Goal: Navigation & Orientation: Find specific page/section

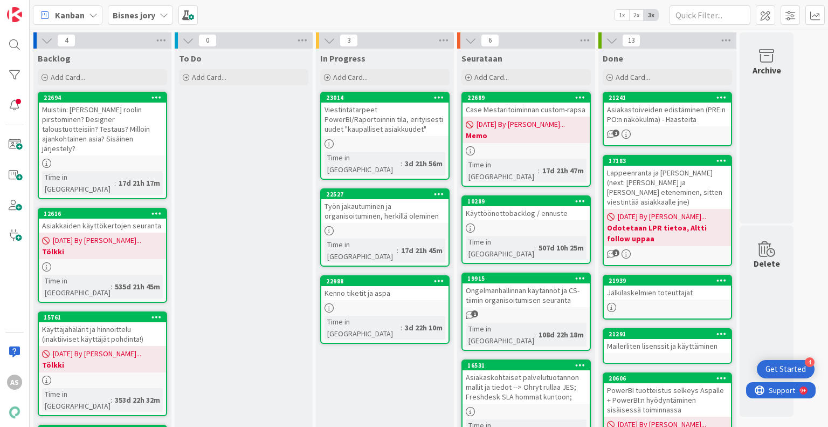
click at [169, 5] on div "Bisnes jory" at bounding box center [140, 14] width 65 height 19
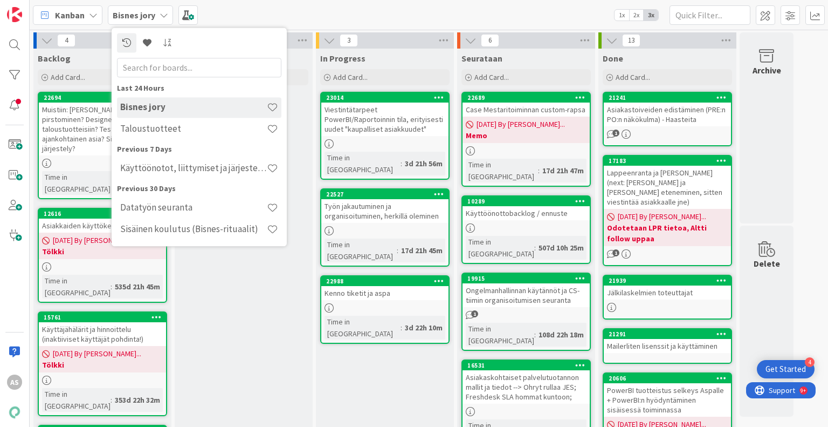
click at [156, 11] on div "Bisnes jory" at bounding box center [140, 14] width 65 height 19
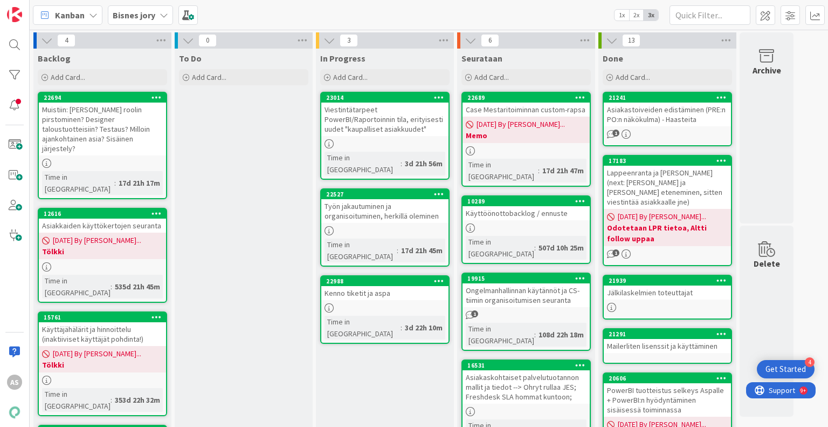
click at [160, 18] on icon at bounding box center [164, 15] width 9 height 9
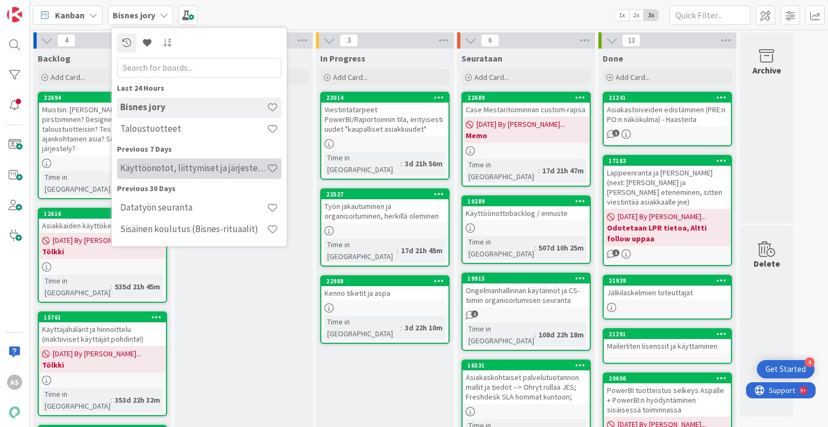
click at [209, 166] on h4 "Käyttöönotot, liittymiset ja järjestelmävaihdokset" at bounding box center [193, 168] width 147 height 11
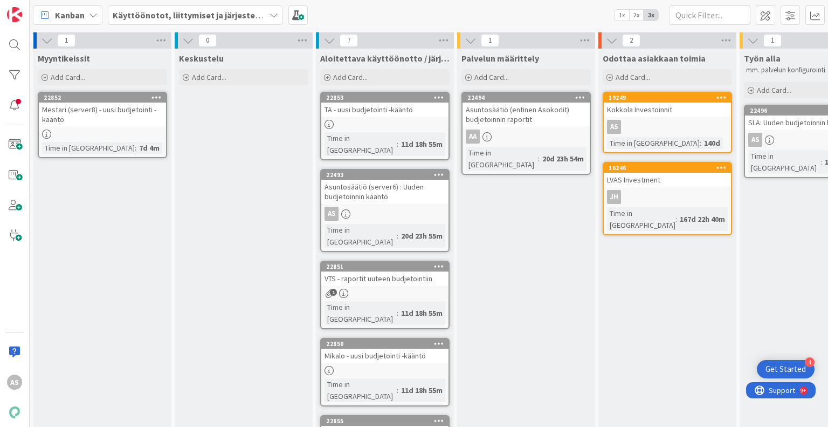
click at [530, 275] on div "Palvelun määrittely Add Card... 22494 Asuntosäätiö (entinen Asokodit) budjetoin…" at bounding box center [526, 355] width 138 height 613
click at [383, 101] on div "22853" at bounding box center [387, 98] width 122 height 8
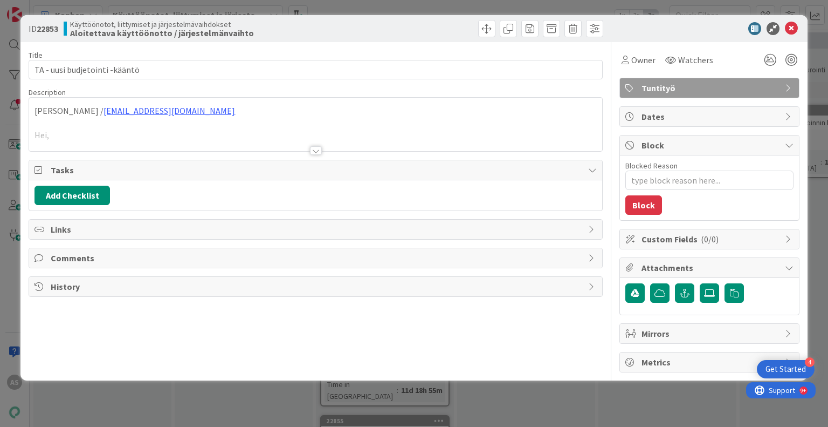
click at [314, 155] on div "Title 29 / 128 TA - uusi budjetointi -kääntö Description [PERSON_NAME] / [EMAIL…" at bounding box center [316, 207] width 574 height 330
click at [314, 149] on div at bounding box center [316, 150] width 12 height 9
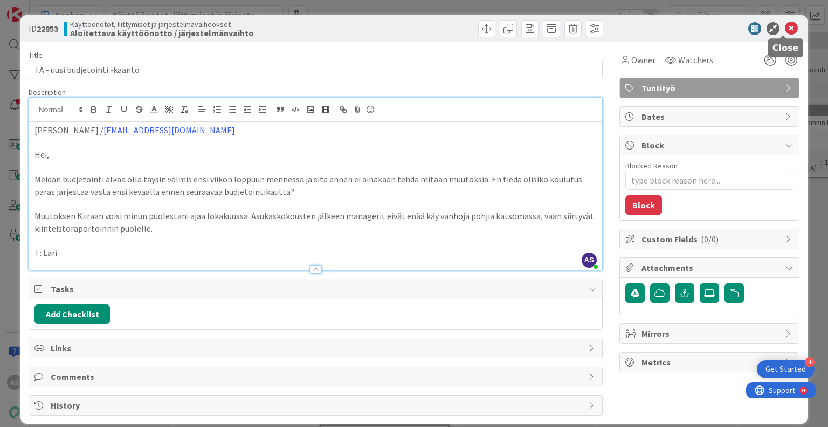
click at [785, 29] on icon at bounding box center [791, 28] width 13 height 13
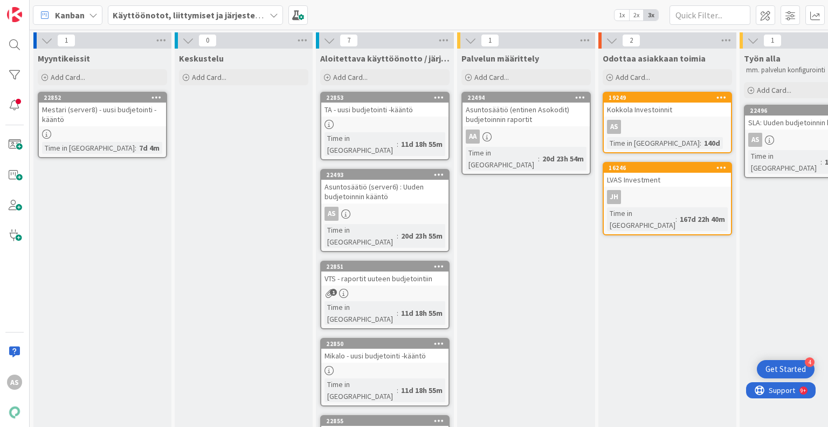
click at [380, 170] on div "22493" at bounding box center [384, 175] width 127 height 10
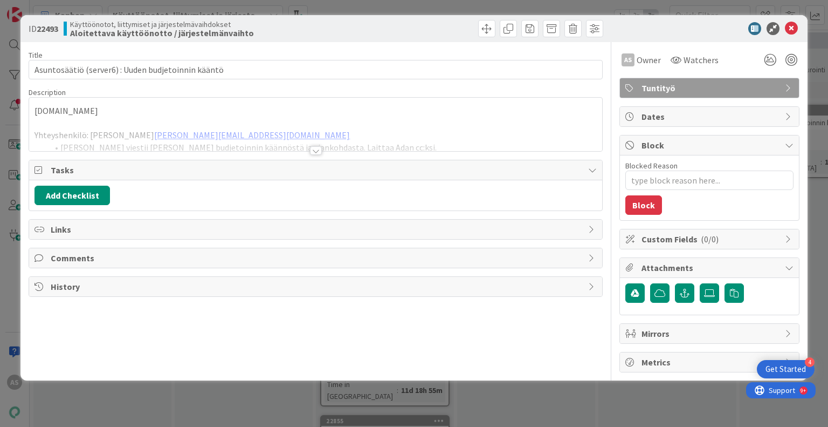
click at [313, 148] on div at bounding box center [316, 150] width 12 height 9
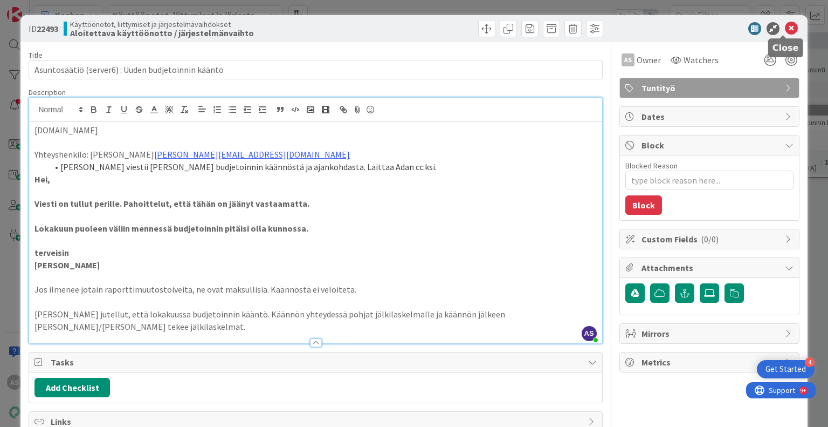
click at [785, 28] on icon at bounding box center [791, 28] width 13 height 13
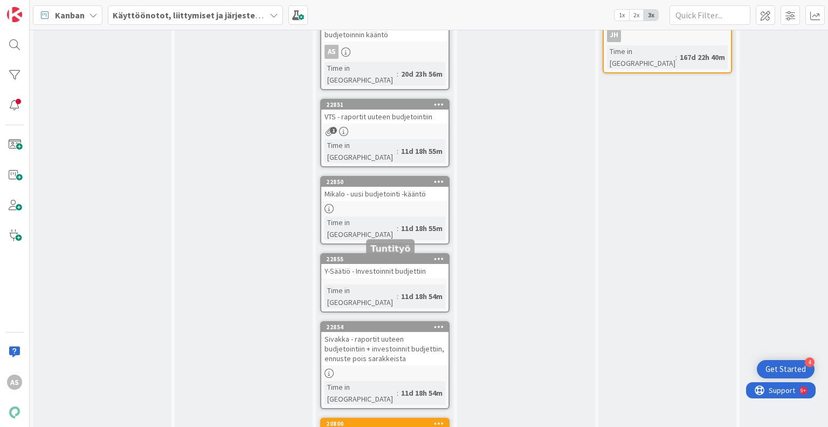
click at [376, 323] on div "22854" at bounding box center [387, 327] width 122 height 8
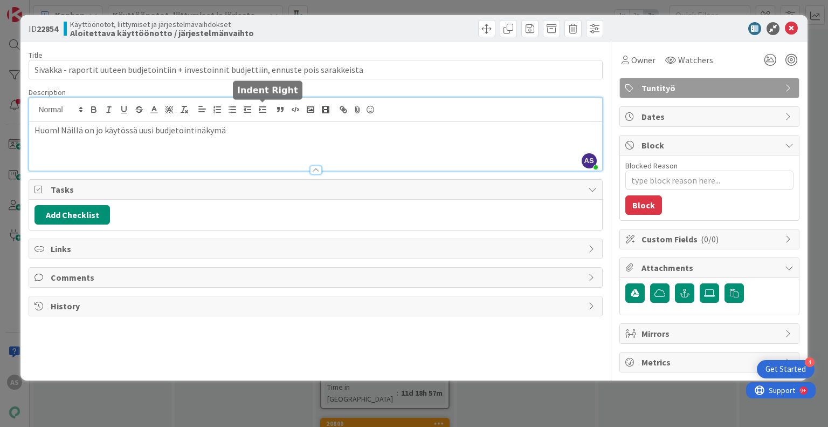
click at [256, 108] on div "AS [PERSON_NAME] just joined Huom! Näillä on jo käytössä uusi budjetointinäkymä" at bounding box center [315, 134] width 573 height 73
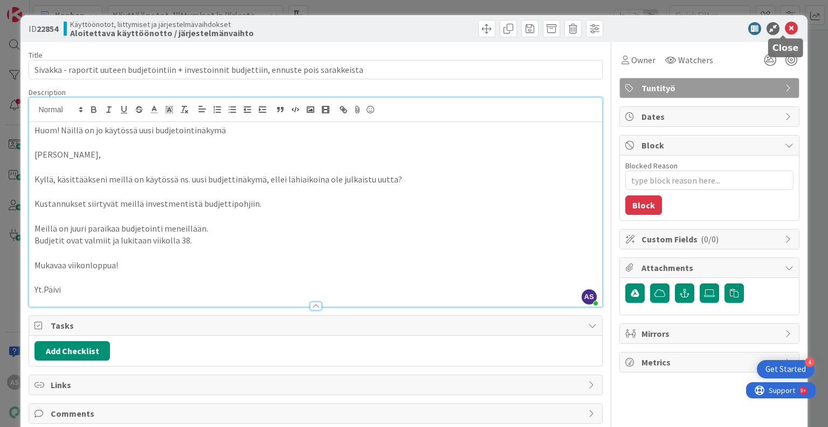
click at [786, 29] on icon at bounding box center [791, 28] width 13 height 13
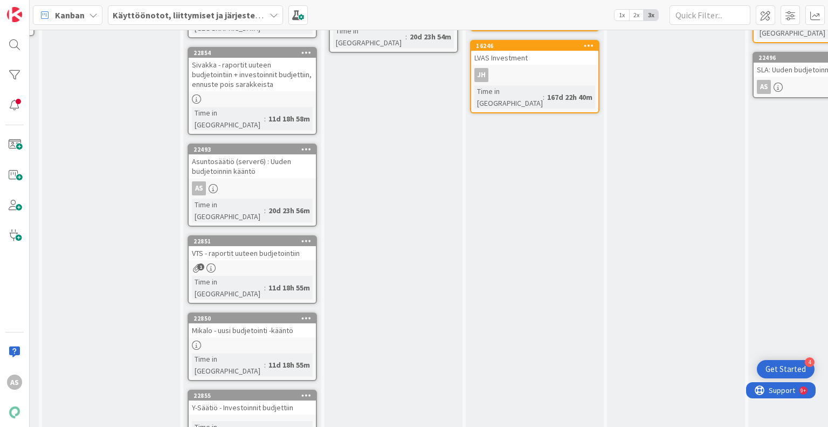
scroll to position [125, 133]
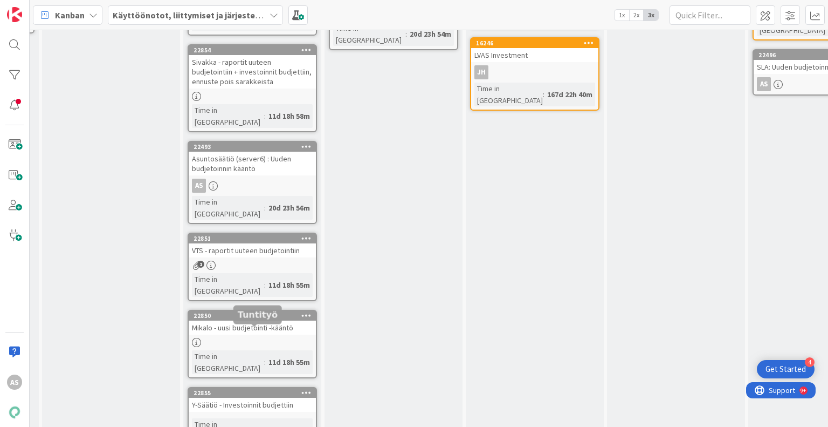
click at [270, 389] on div "22855" at bounding box center [255, 393] width 122 height 8
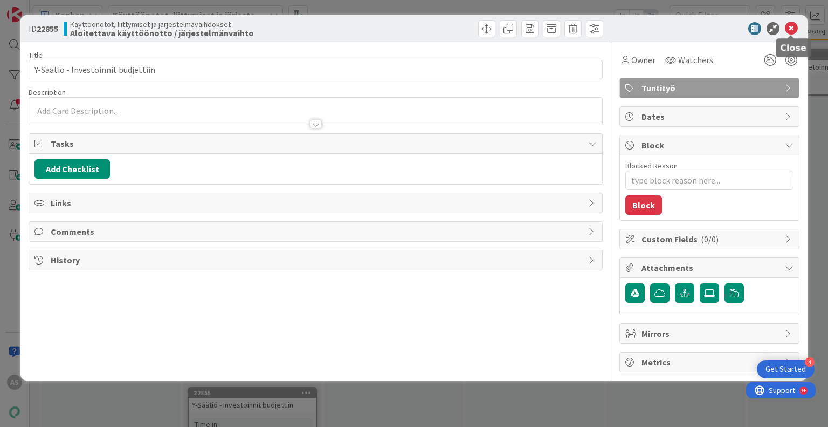
click at [788, 25] on icon at bounding box center [791, 28] width 13 height 13
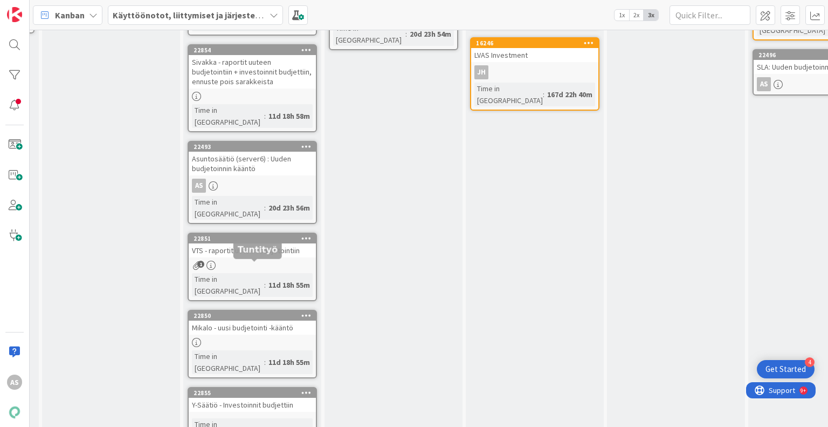
click at [263, 312] on div "22850" at bounding box center [255, 316] width 122 height 8
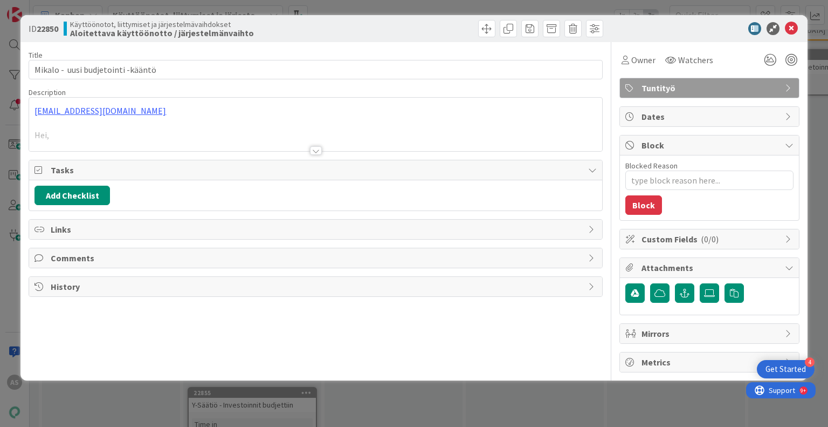
click at [311, 149] on div at bounding box center [316, 150] width 12 height 9
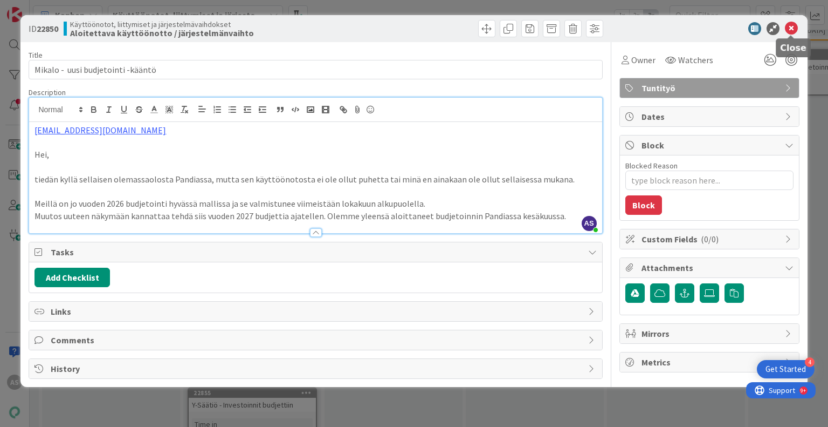
click at [793, 25] on icon at bounding box center [791, 28] width 13 height 13
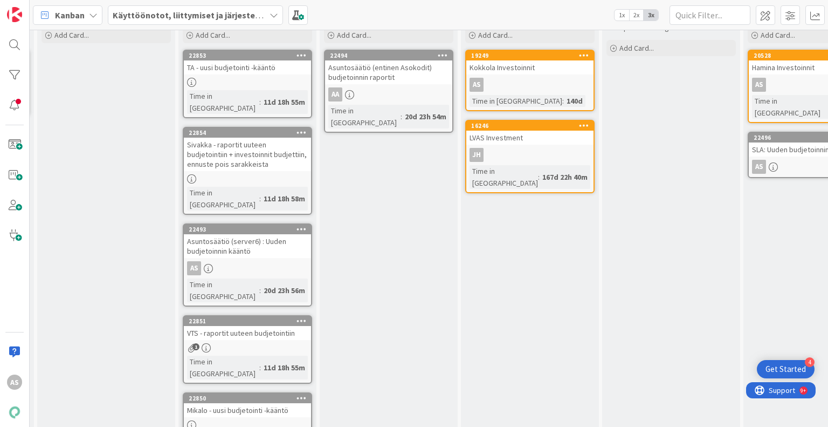
scroll to position [0, 135]
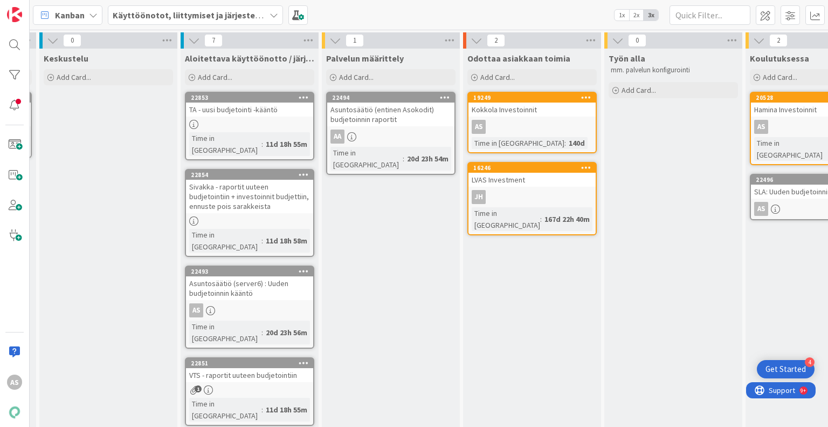
click at [393, 239] on div "Palvelun määrittely Add Card... 22494 Asuntosäätiö (entinen Asokodit) budjetoin…" at bounding box center [391, 355] width 138 height 613
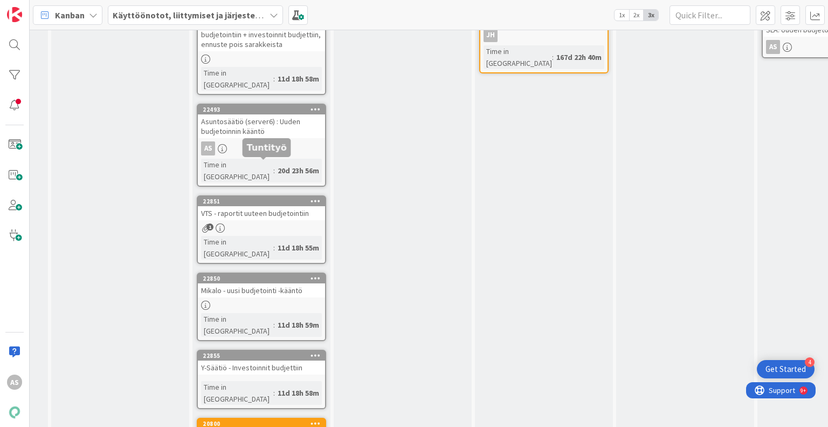
drag, startPoint x: 255, startPoint y: 348, endPoint x: 278, endPoint y: 120, distance: 228.8
drag, startPoint x: 278, startPoint y: 120, endPoint x: 255, endPoint y: 347, distance: 228.3
click at [255, 420] on div "20800" at bounding box center [264, 424] width 122 height 8
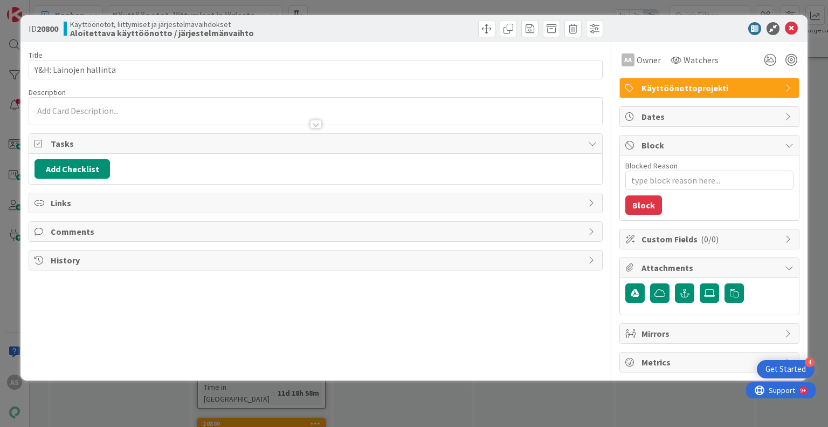
drag, startPoint x: 270, startPoint y: 351, endPoint x: 315, endPoint y: 300, distance: 68.0
click at [315, 300] on body "4 Get Started AS Kanban Käyttöönotot, liittymiset ja järjestelmävaihdokset 1x 2…" at bounding box center [414, 213] width 828 height 427
click at [789, 30] on icon at bounding box center [791, 28] width 13 height 13
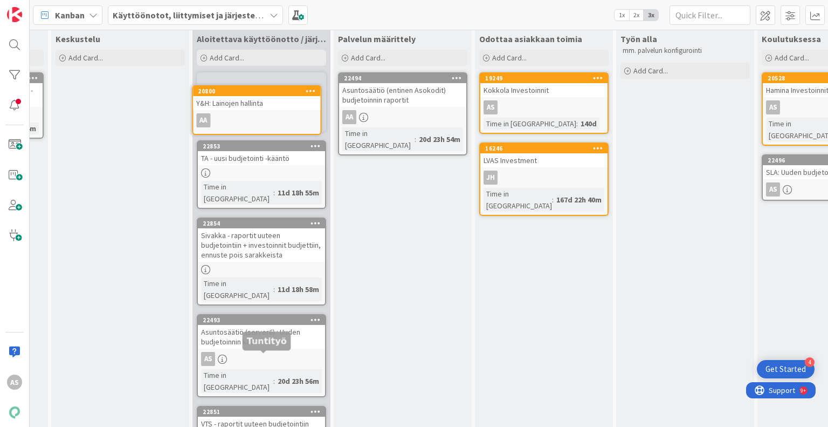
scroll to position [0, 123]
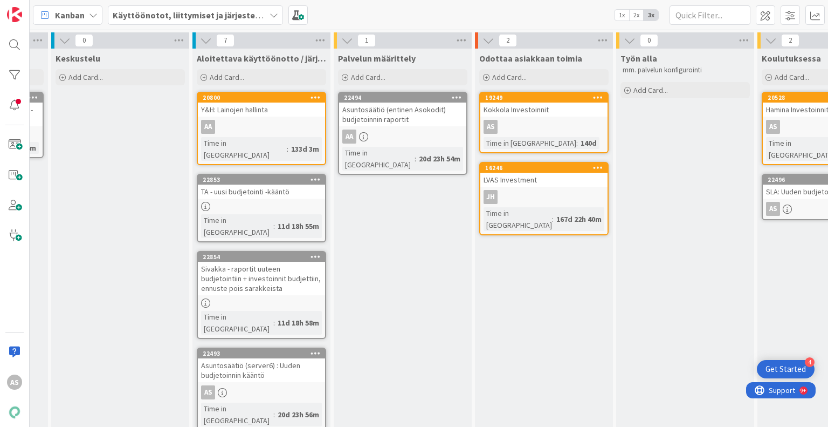
click at [414, 285] on div "Palvelun määrittely Add Card... 22494 Asuntosäätiö (entinen Asokodit) budjetoin…" at bounding box center [403, 355] width 138 height 613
click at [455, 307] on div "Palvelun määrittely Add Card... 22494 Asuntosäätiö (entinen Asokodit) budjetoin…" at bounding box center [403, 355] width 138 height 613
click at [398, 232] on div "Palvelun määrittely Add Card... 22494 Asuntosäätiö (entinen Asokodit) budjetoin…" at bounding box center [403, 355] width 138 height 613
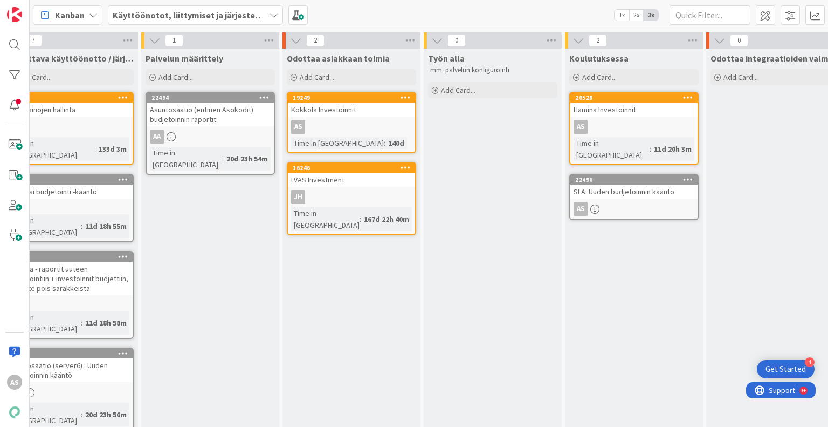
scroll to position [0, 315]
click at [403, 269] on div "Odottaa asiakkaan toimia Add Card... 19249 Kokkola Investoinnit AS Time in [GEO…" at bounding box center [352, 355] width 138 height 613
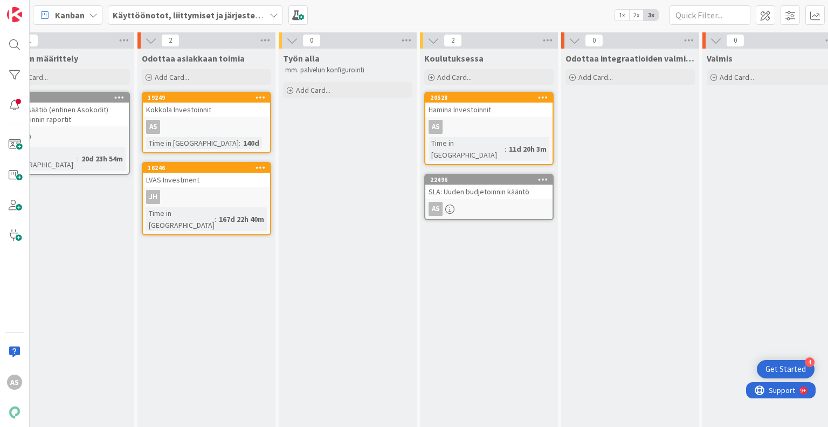
scroll to position [0, 167]
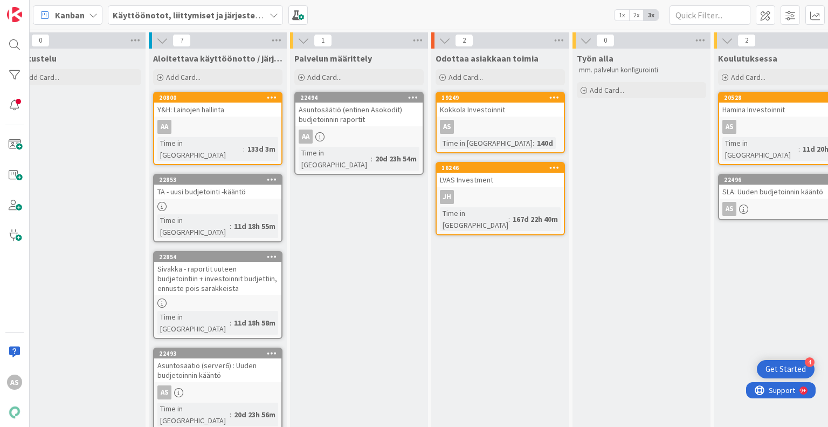
click at [245, 20] on span "Käyttöönotot, liittymiset ja järjestelmävaihdokset" at bounding box center [189, 15] width 153 height 13
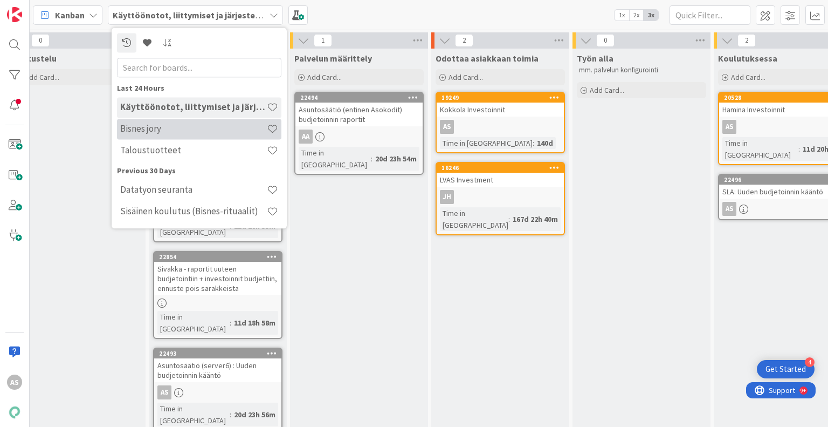
click at [186, 130] on h4 "Bisnes jory" at bounding box center [193, 128] width 147 height 11
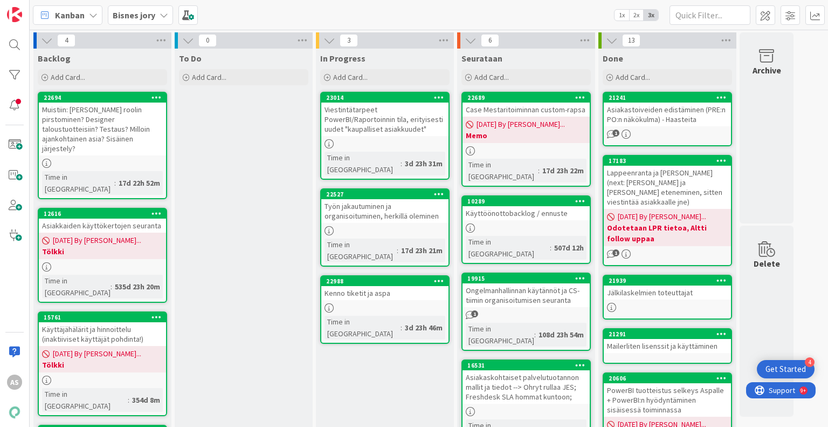
click at [373, 104] on div "Viestintätarpeet PowerBI/Raportoinnin tila, erityisesti uudet "kaupalliset asia…" at bounding box center [384, 118] width 127 height 33
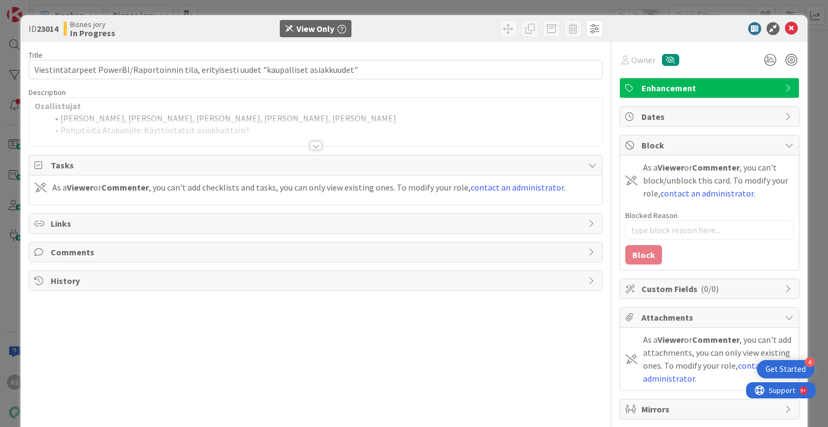
click at [311, 143] on div at bounding box center [316, 145] width 12 height 9
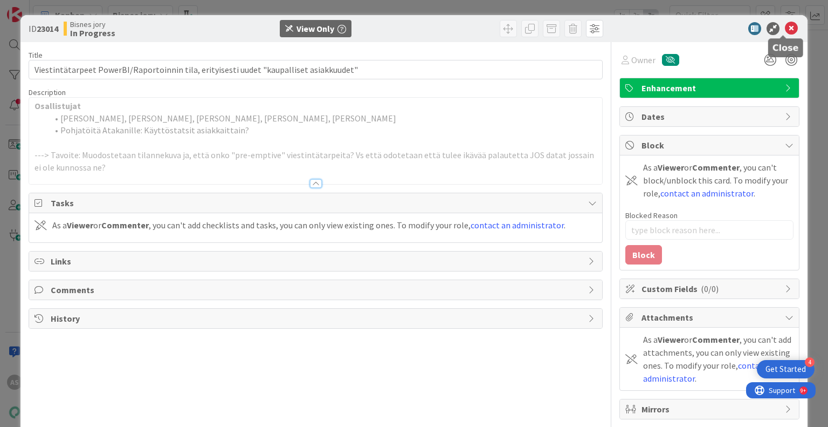
click at [785, 29] on icon at bounding box center [791, 28] width 13 height 13
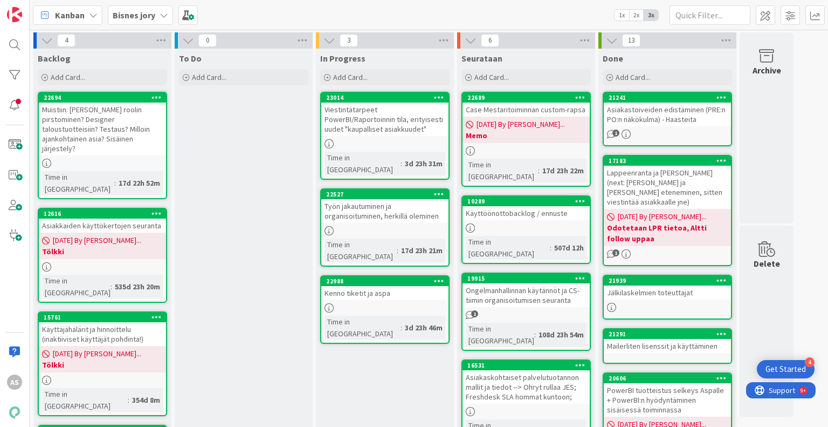
click at [385, 286] on div "Kenno tiketit ja aspa" at bounding box center [384, 293] width 127 height 14
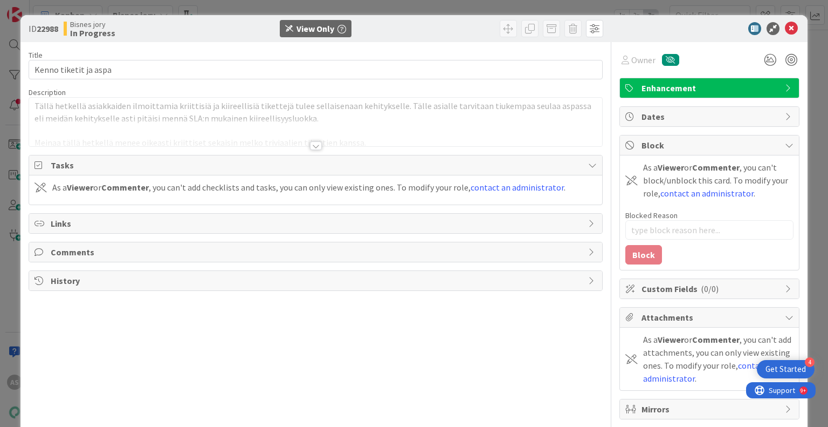
type textarea "x"
